Goal: Task Accomplishment & Management: Manage account settings

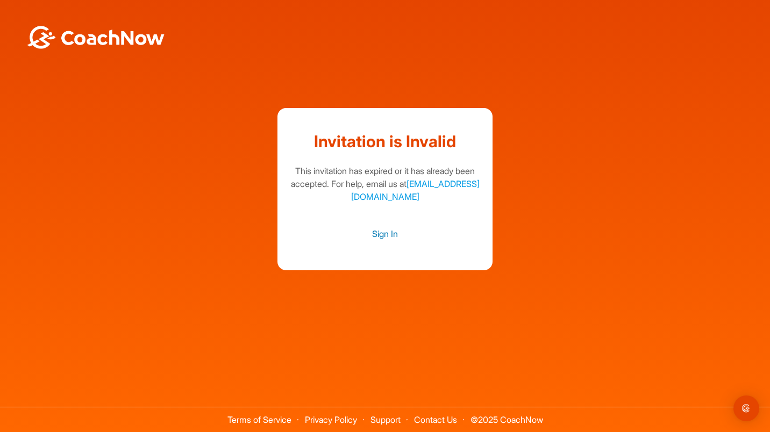
click at [391, 230] on link "Sign In" at bounding box center [385, 234] width 194 height 14
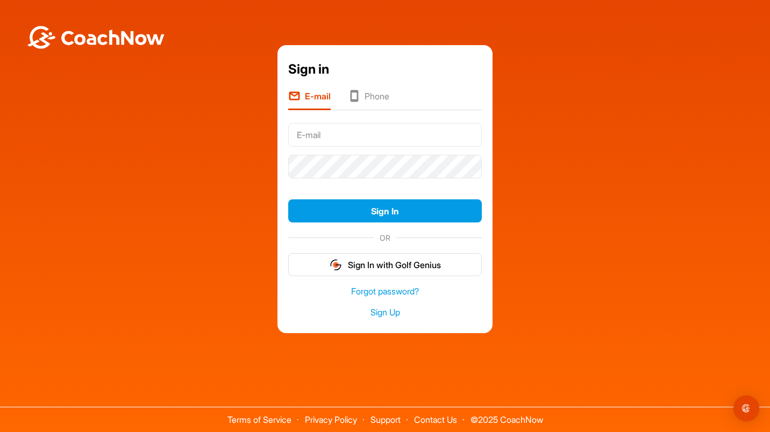
type input "[EMAIL_ADDRESS][DOMAIN_NAME]"
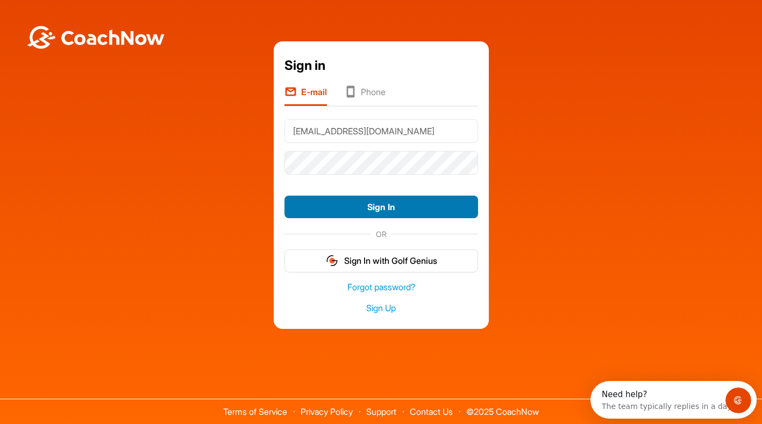
click at [393, 209] on button "Sign In" at bounding box center [382, 207] width 194 height 23
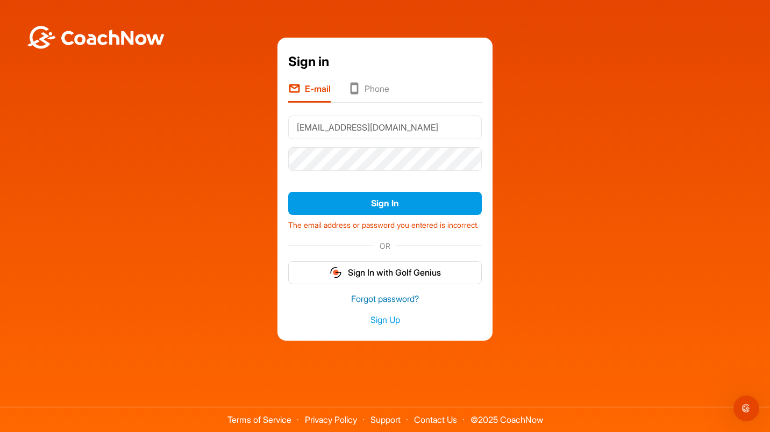
click at [414, 301] on link "Forgot password?" at bounding box center [385, 299] width 194 height 12
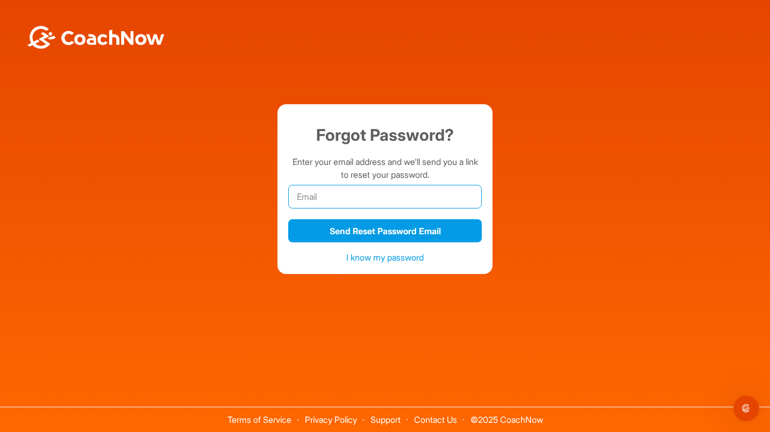
click at [352, 197] on input "email" at bounding box center [385, 197] width 194 height 24
type input "[EMAIL_ADDRESS][DOMAIN_NAME]"
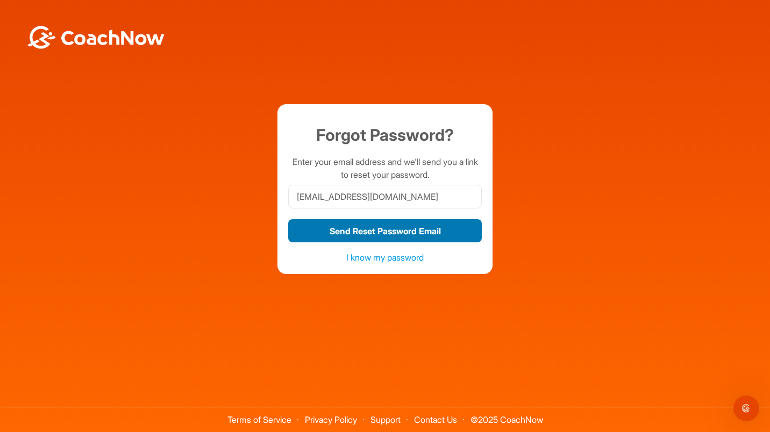
click at [362, 236] on button "Send Reset Password Email" at bounding box center [385, 230] width 194 height 23
